Goal: Information Seeking & Learning: Learn about a topic

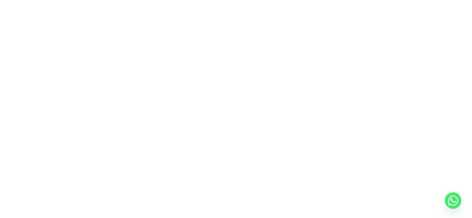
scroll to position [31, 0]
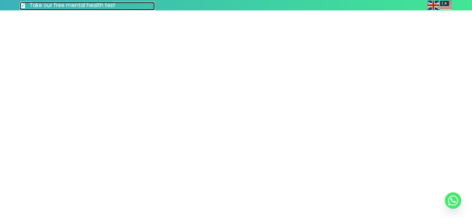
click at [75, 5] on h3 "Take our free mental health test" at bounding box center [92, 5] width 126 height 7
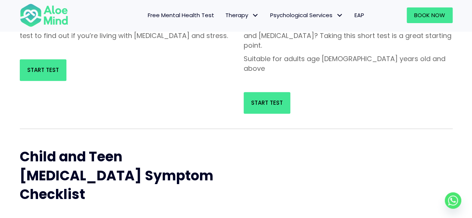
scroll to position [75, 0]
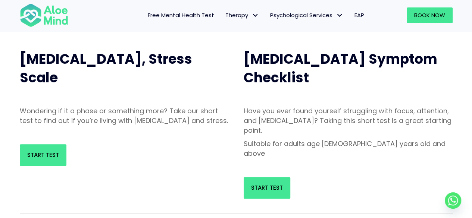
click at [29, 173] on div "Start Test" at bounding box center [124, 155] width 224 height 37
click at [46, 159] on span "Start Test" at bounding box center [43, 155] width 32 height 8
